Goal: Information Seeking & Learning: Learn about a topic

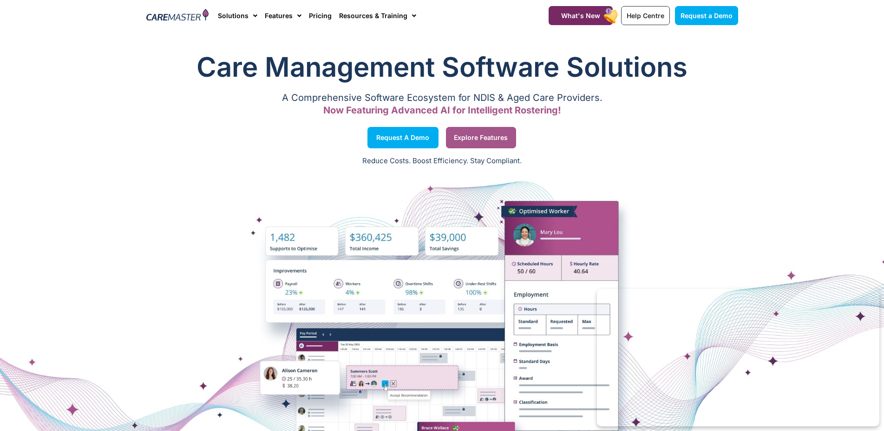
click at [480, 138] on span "Explore Features" at bounding box center [481, 137] width 54 height 5
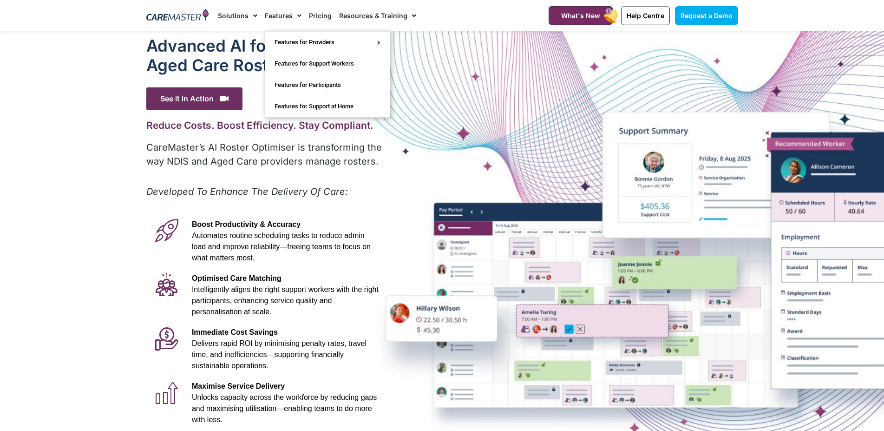
click at [293, 17] on span "Menu" at bounding box center [297, 16] width 9 height 16
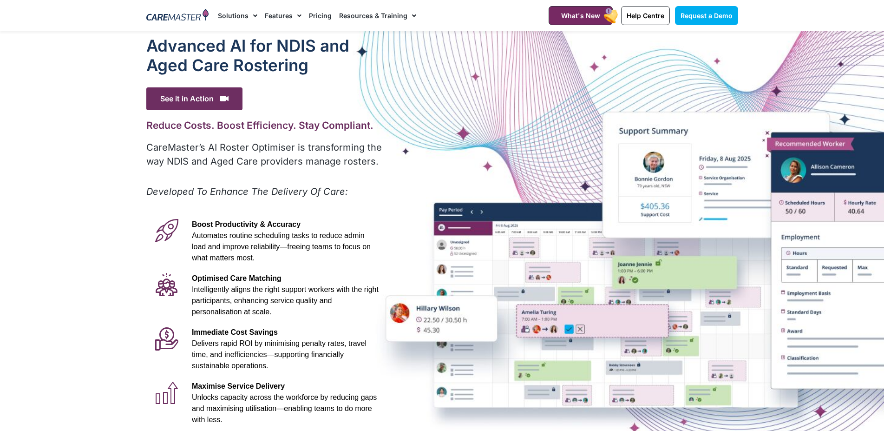
click at [293, 17] on span "Menu" at bounding box center [297, 16] width 9 height 16
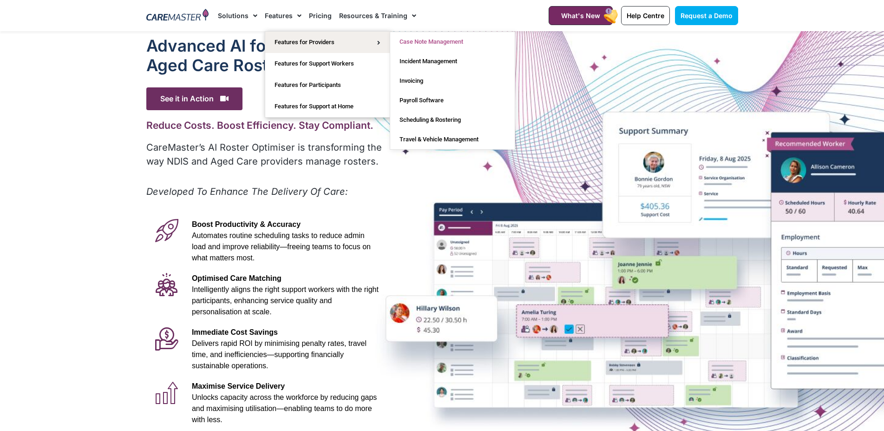
click at [446, 42] on link "Case Note Management" at bounding box center [452, 42] width 125 height 20
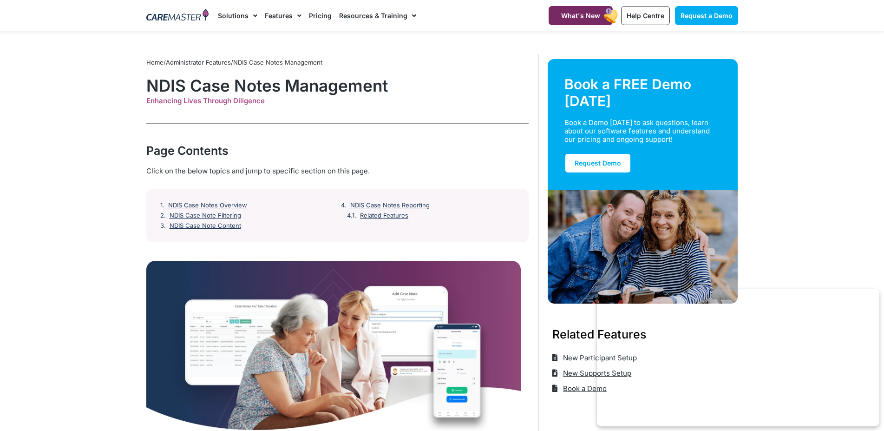
click at [208, 61] on link "Administrator Features" at bounding box center [198, 62] width 65 height 7
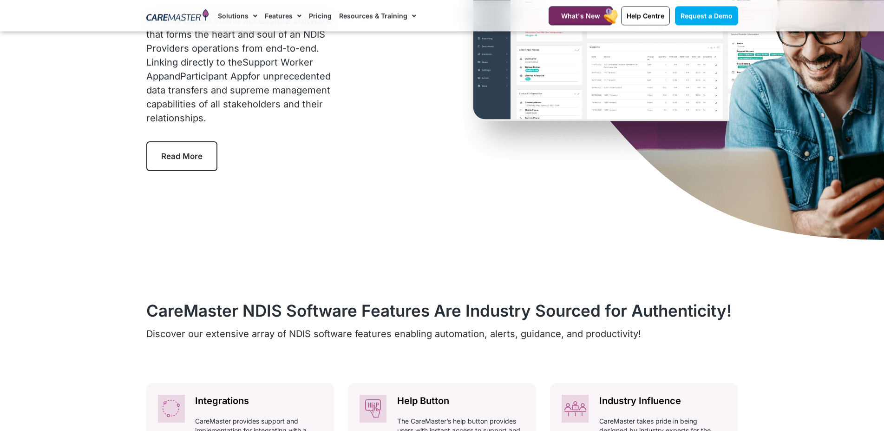
scroll to position [47, 0]
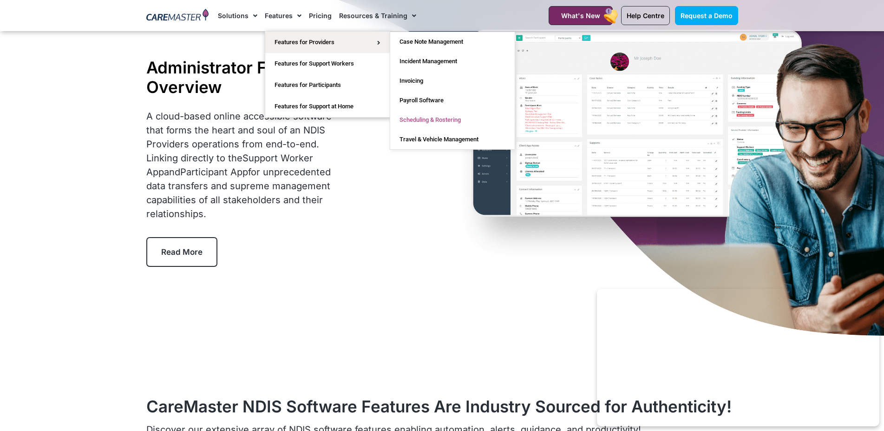
click at [453, 118] on link "Scheduling & Rostering" at bounding box center [452, 120] width 125 height 20
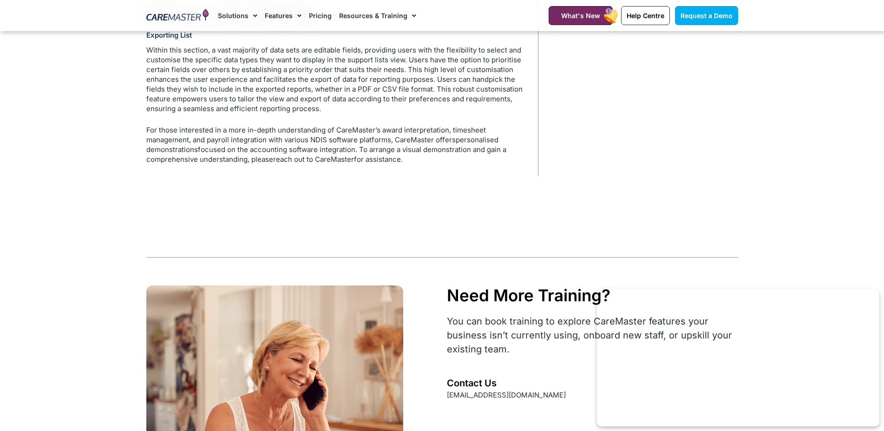
scroll to position [2655, 0]
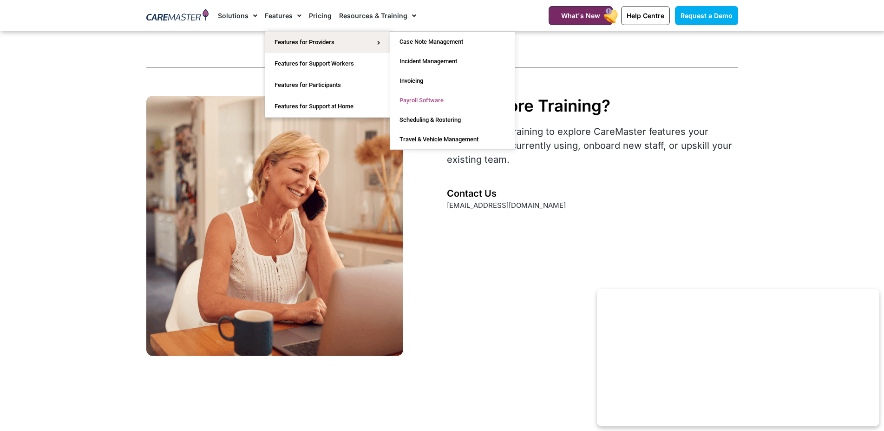
click at [428, 102] on link "Payroll Software" at bounding box center [452, 101] width 125 height 20
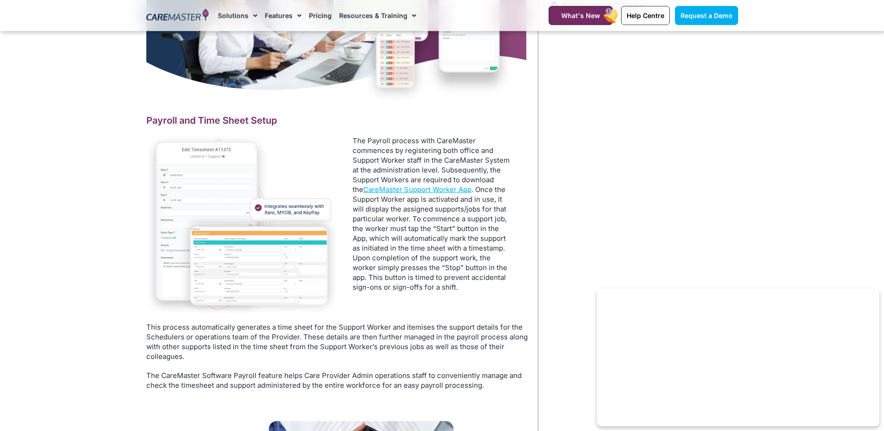
scroll to position [379, 0]
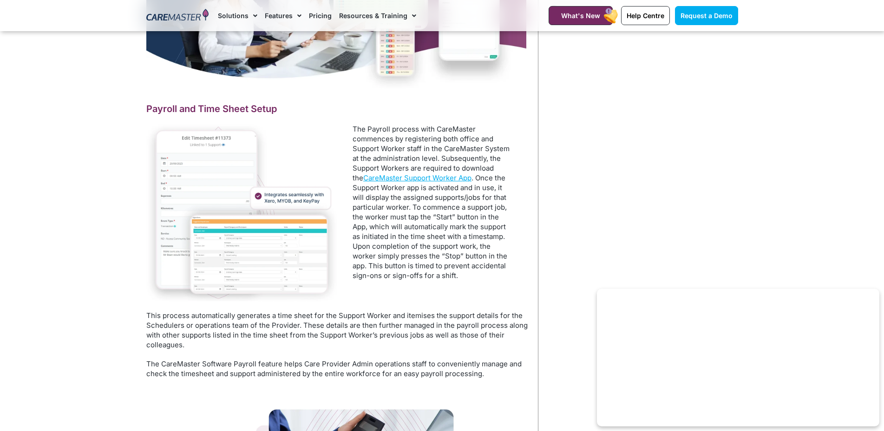
click at [249, 232] on img at bounding box center [241, 212] width 191 height 177
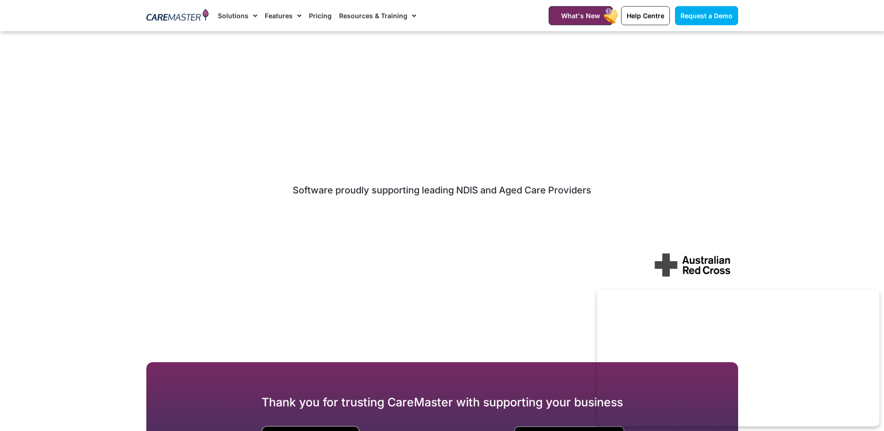
scroll to position [3129, 0]
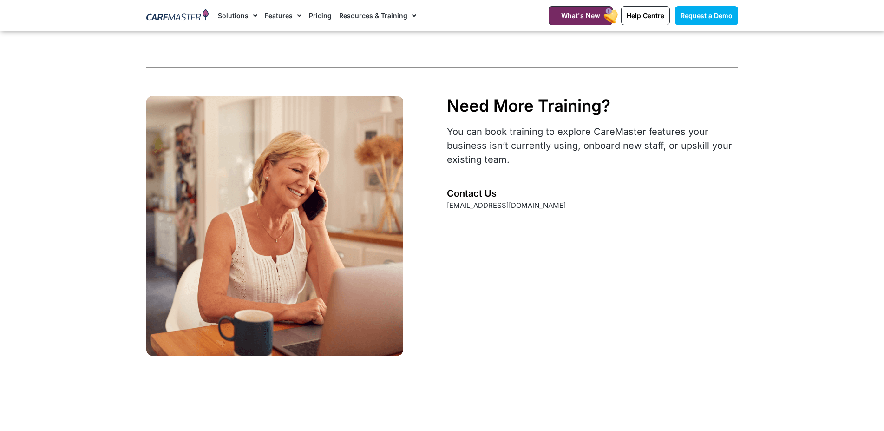
scroll to position [2682, 0]
